Goal: Find contact information: Obtain details needed to contact an individual or organization

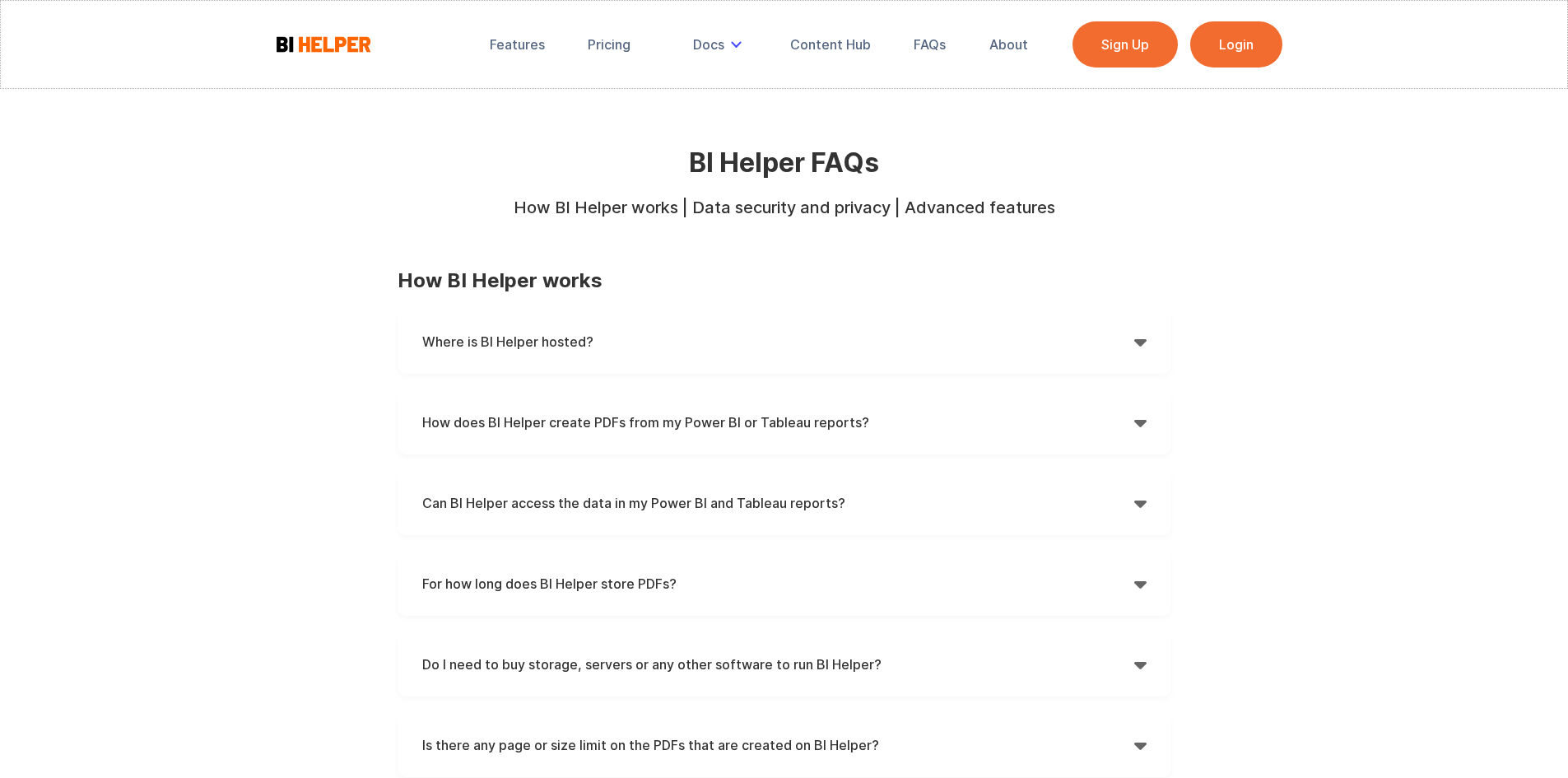
drag, startPoint x: 1197, startPoint y: 366, endPoint x: 988, endPoint y: 232, distance: 248.3
click at [569, 334] on strong "Where is BI Helper hosted?" at bounding box center [508, 341] width 171 height 17
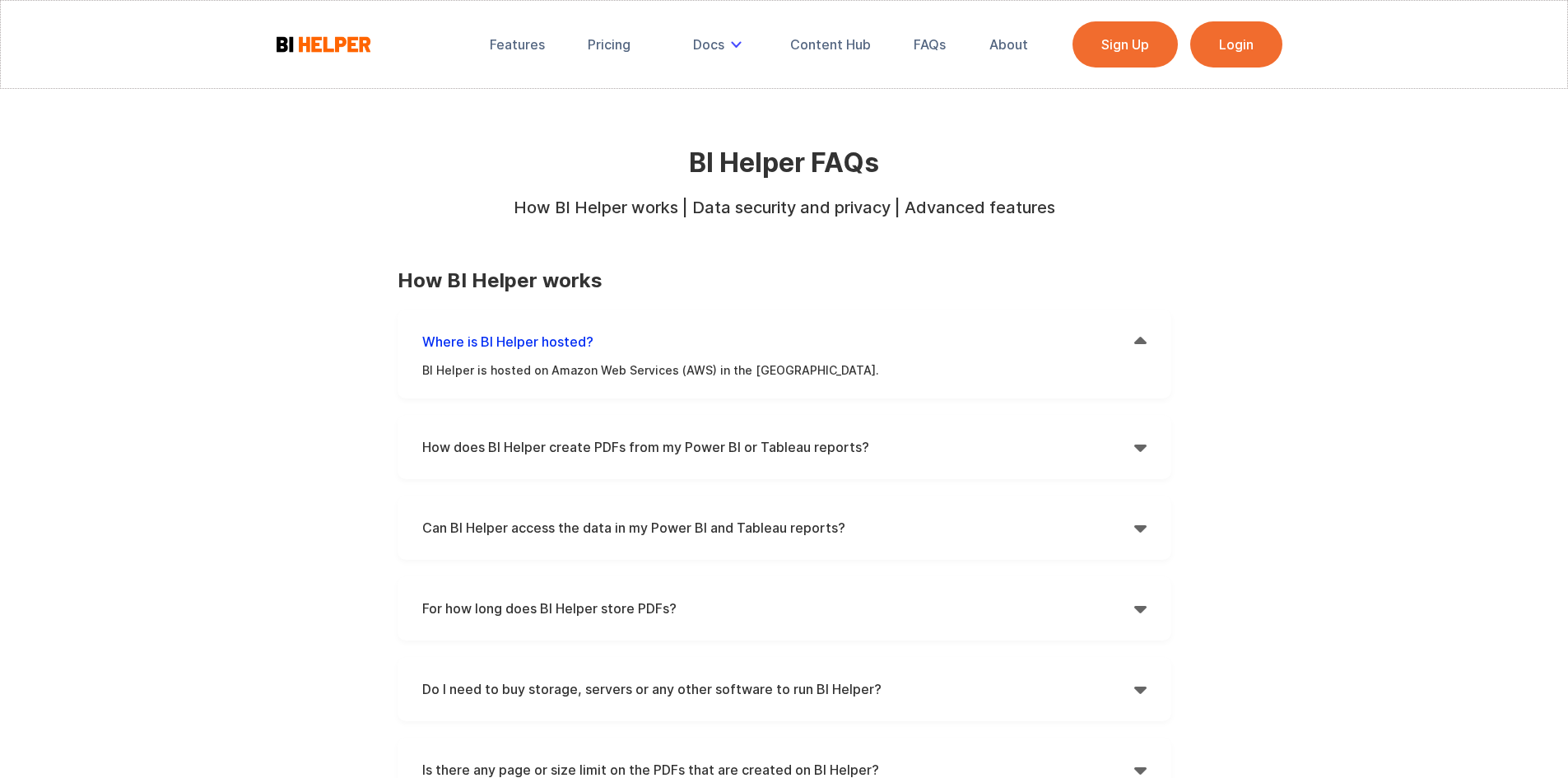
click at [645, 341] on h4 "Where is BI Helper hosted?" at bounding box center [778, 341] width 712 height 25
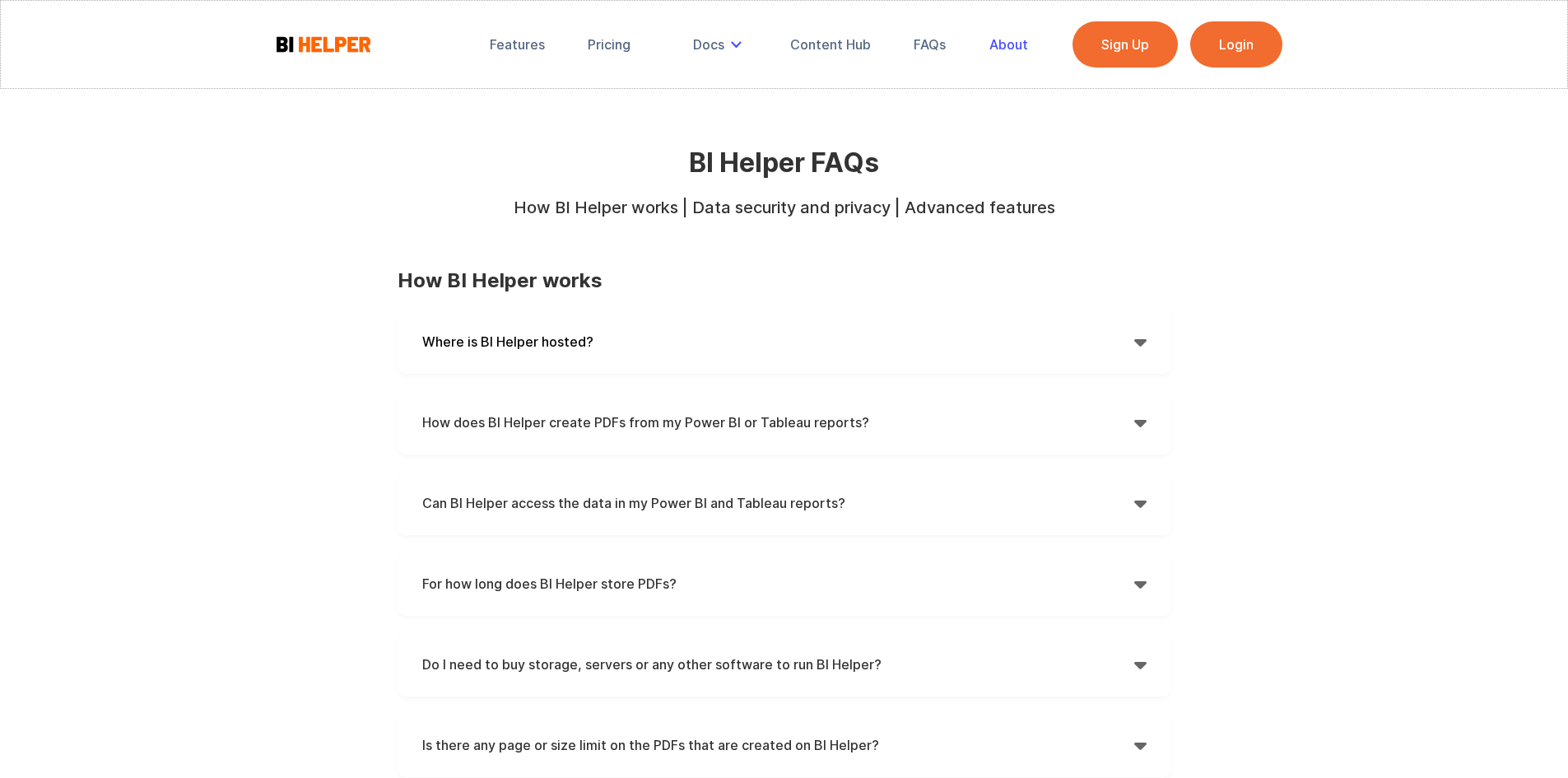
click at [1009, 45] on div "About" at bounding box center [1009, 44] width 38 height 17
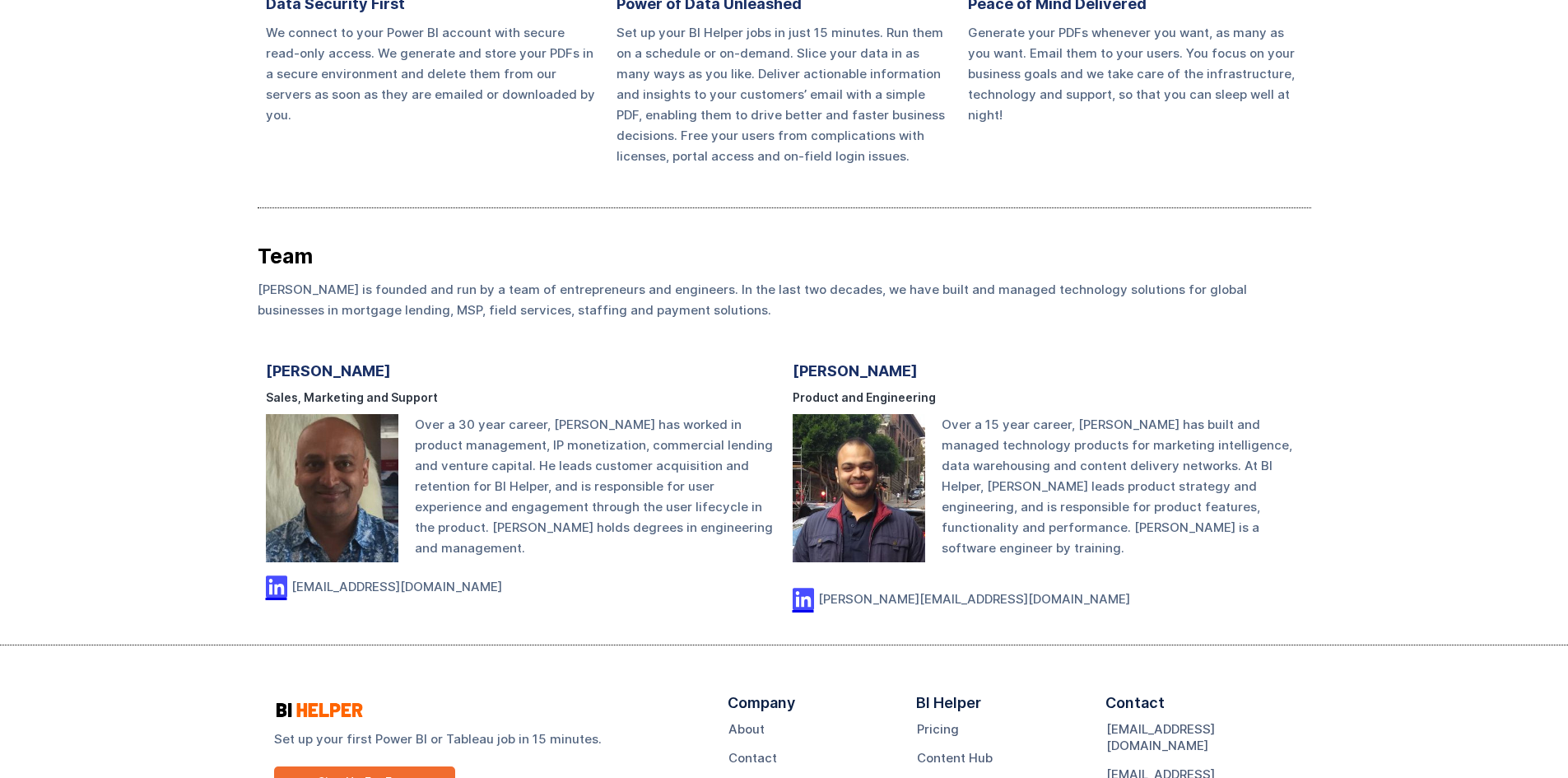
scroll to position [955, 0]
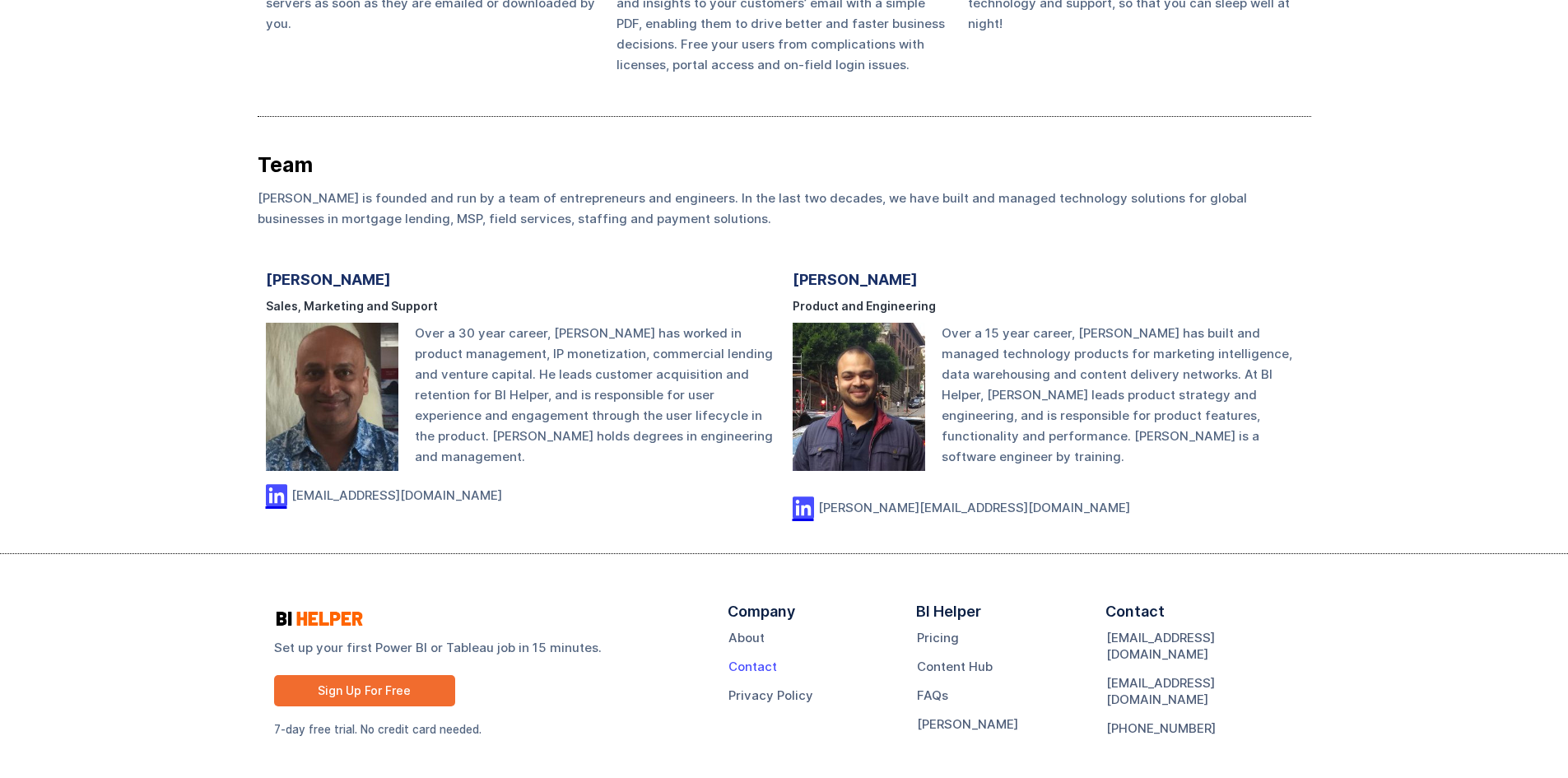
click at [758, 659] on link "Contact" at bounding box center [753, 667] width 48 height 17
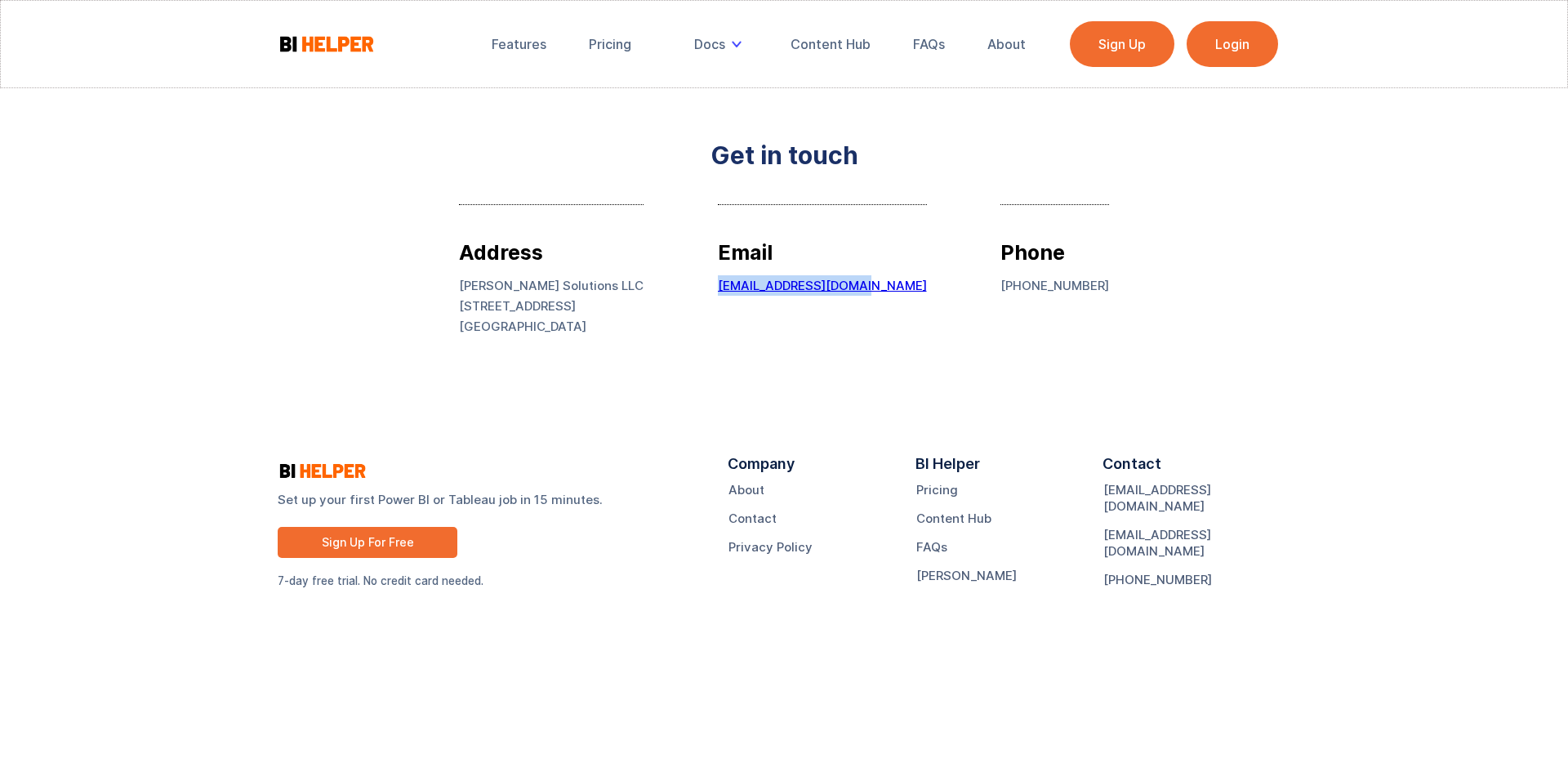
drag, startPoint x: 895, startPoint y: 282, endPoint x: 744, endPoint y: 280, distance: 151.0
click at [744, 280] on div "Address [PERSON_NAME] Solutions LLC [STREET_ADDRESS] Email [EMAIL_ADDRESS][DOMA…" at bounding box center [784, 274] width 650 height 205
copy link "[EMAIL_ADDRESS][DOMAIN_NAME]"
